Goal: Task Accomplishment & Management: Use online tool/utility

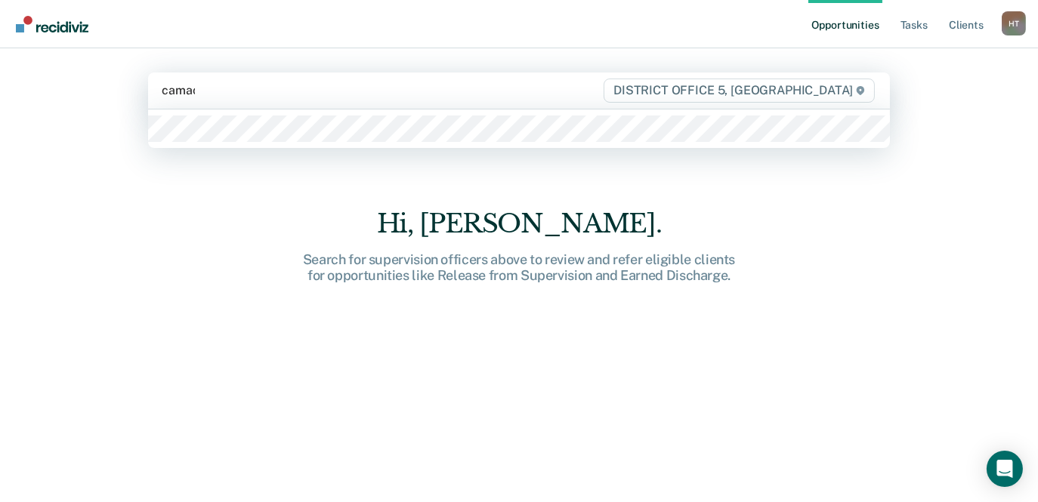
type input "[PERSON_NAME]"
click at [248, 113] on div at bounding box center [519, 129] width 743 height 39
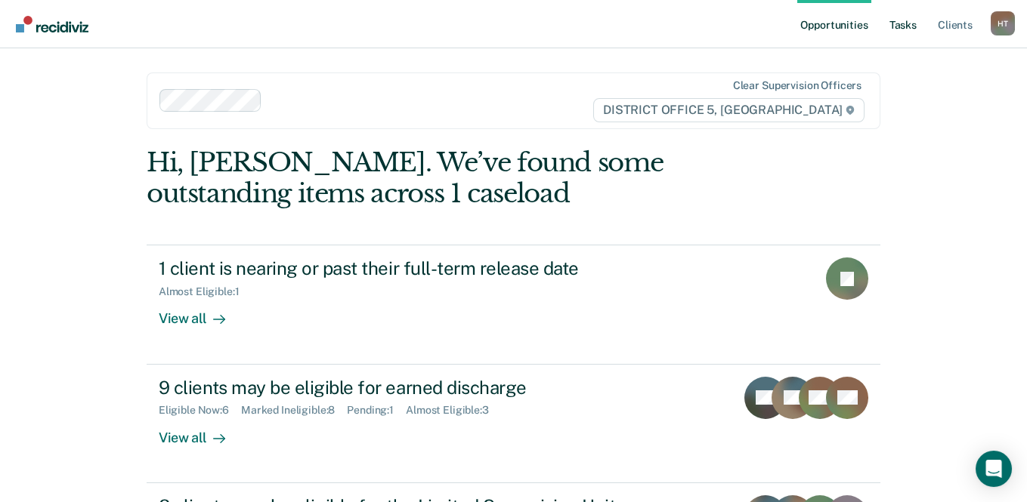
click at [894, 27] on link "Tasks" at bounding box center [902, 24] width 33 height 48
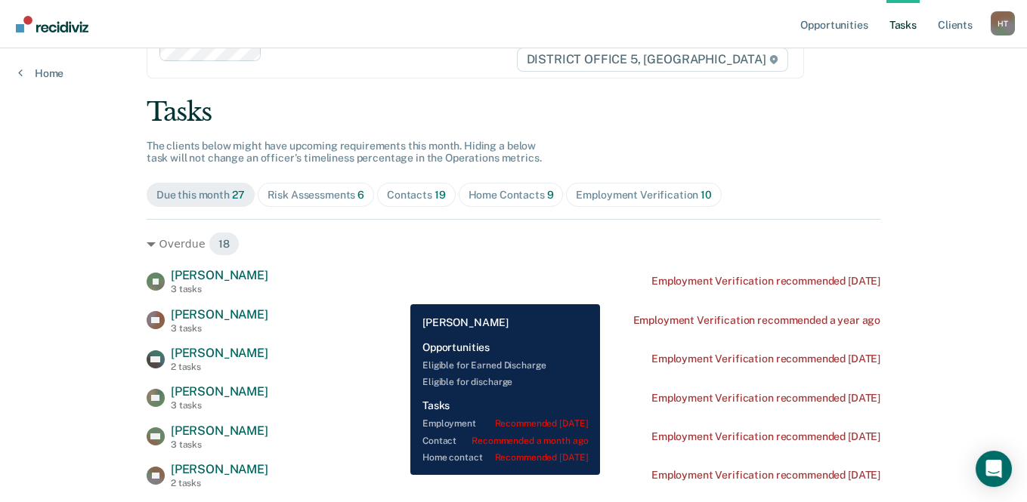
scroll to position [76, 0]
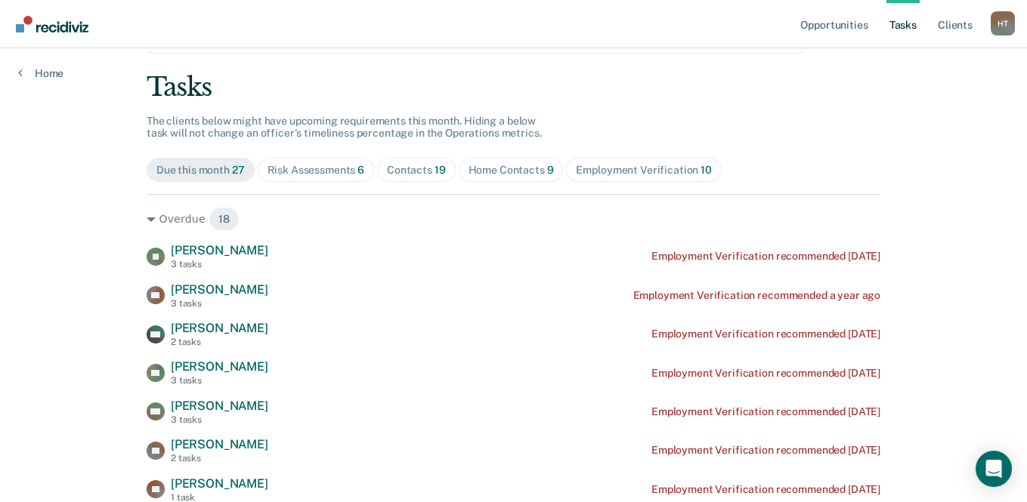
click at [403, 165] on div "Contacts 19" at bounding box center [416, 170] width 59 height 13
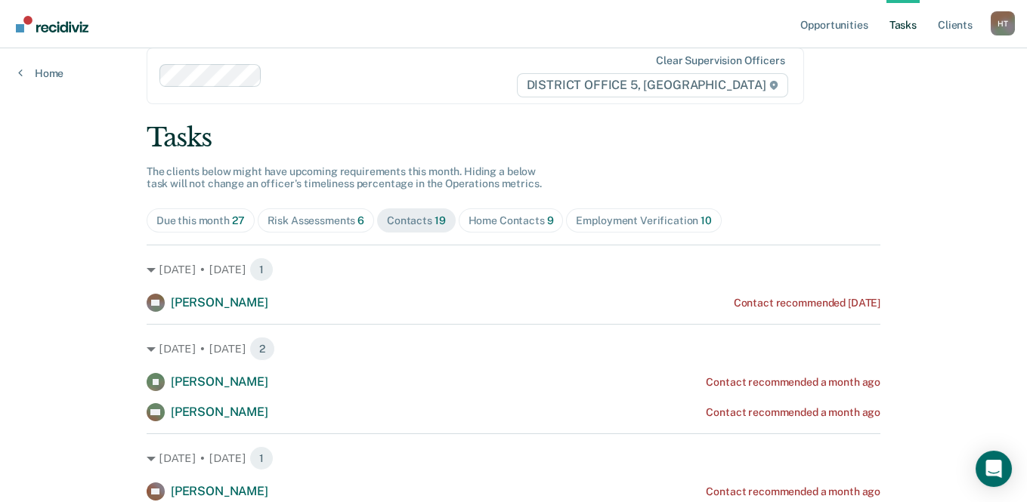
scroll to position [0, 0]
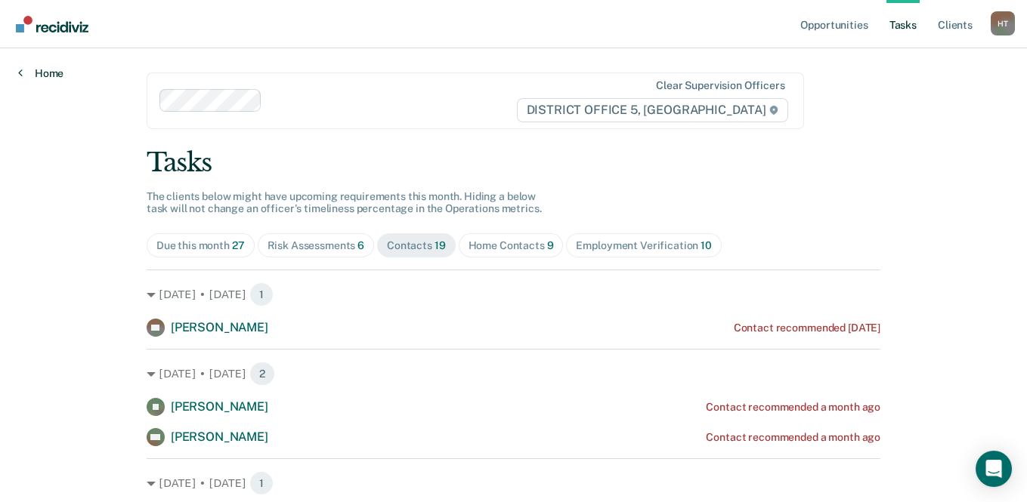
click at [60, 66] on link "Home" at bounding box center [40, 73] width 45 height 14
